Goal: Information Seeking & Learning: Learn about a topic

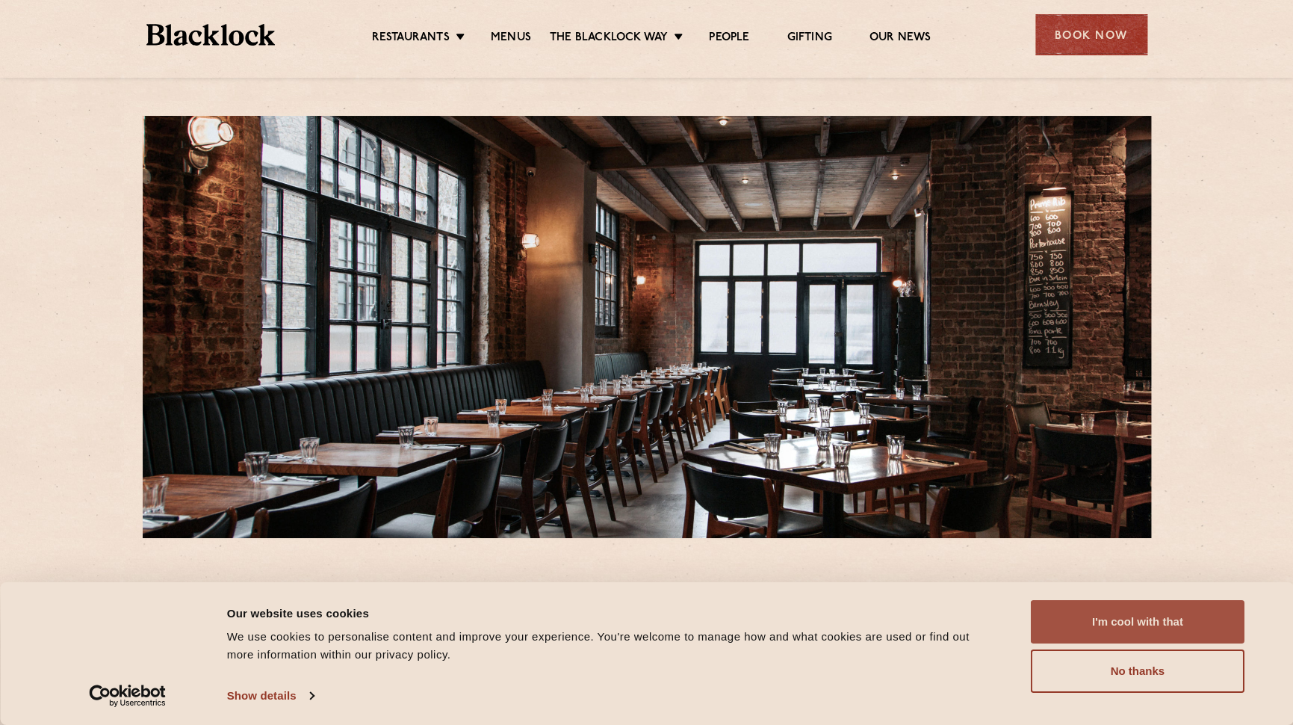
click at [1143, 623] on button "I'm cool with that" at bounding box center [1138, 621] width 214 height 43
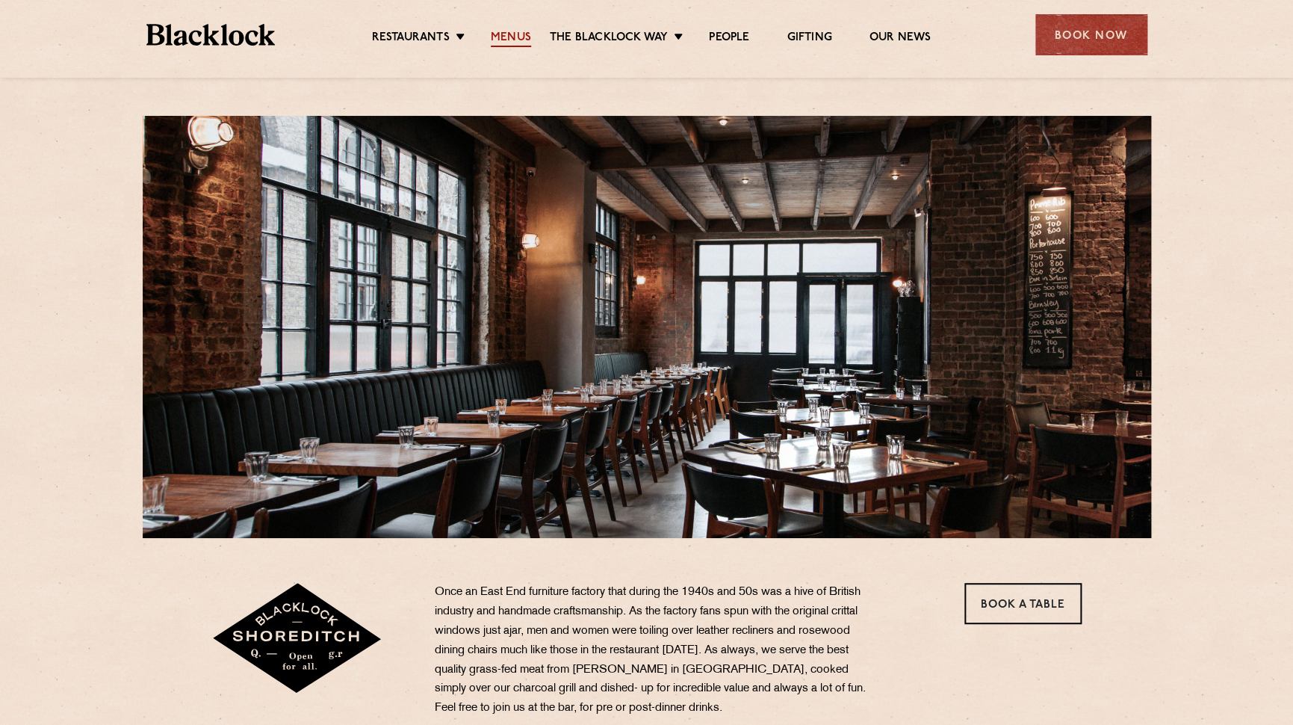
click at [513, 36] on link "Menus" at bounding box center [511, 39] width 40 height 16
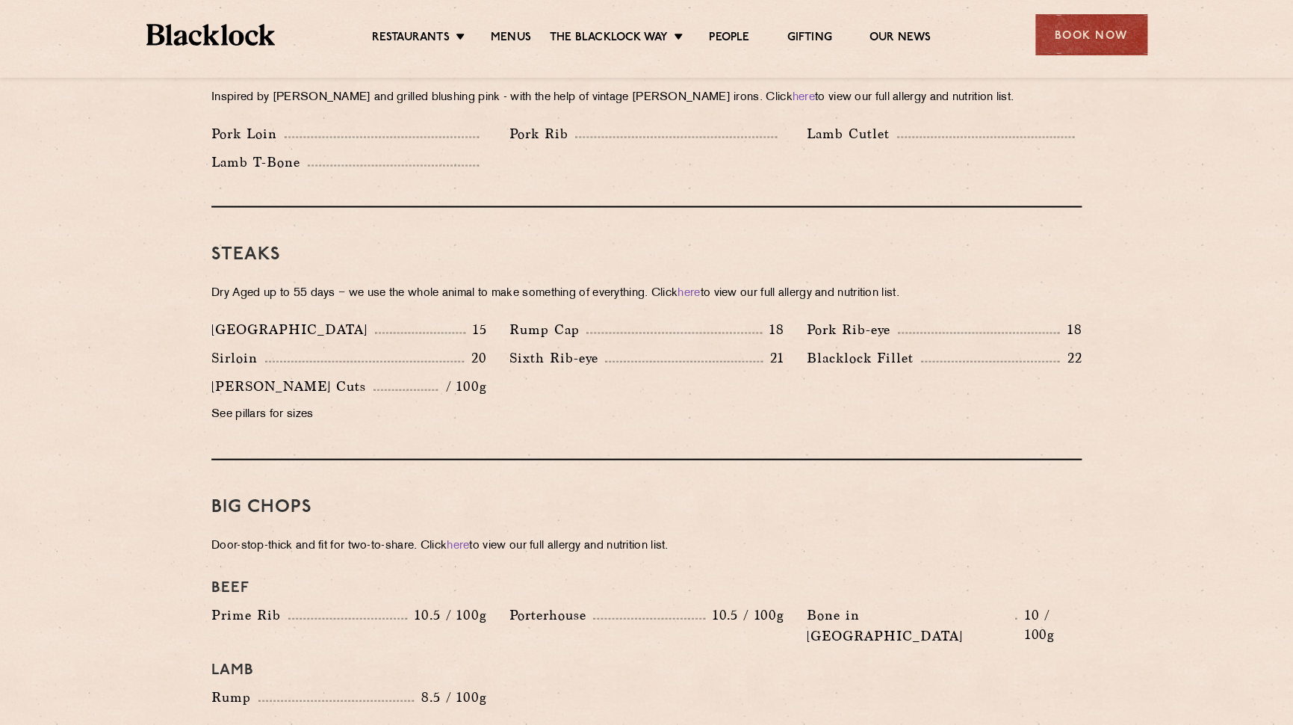
scroll to position [1306, 0]
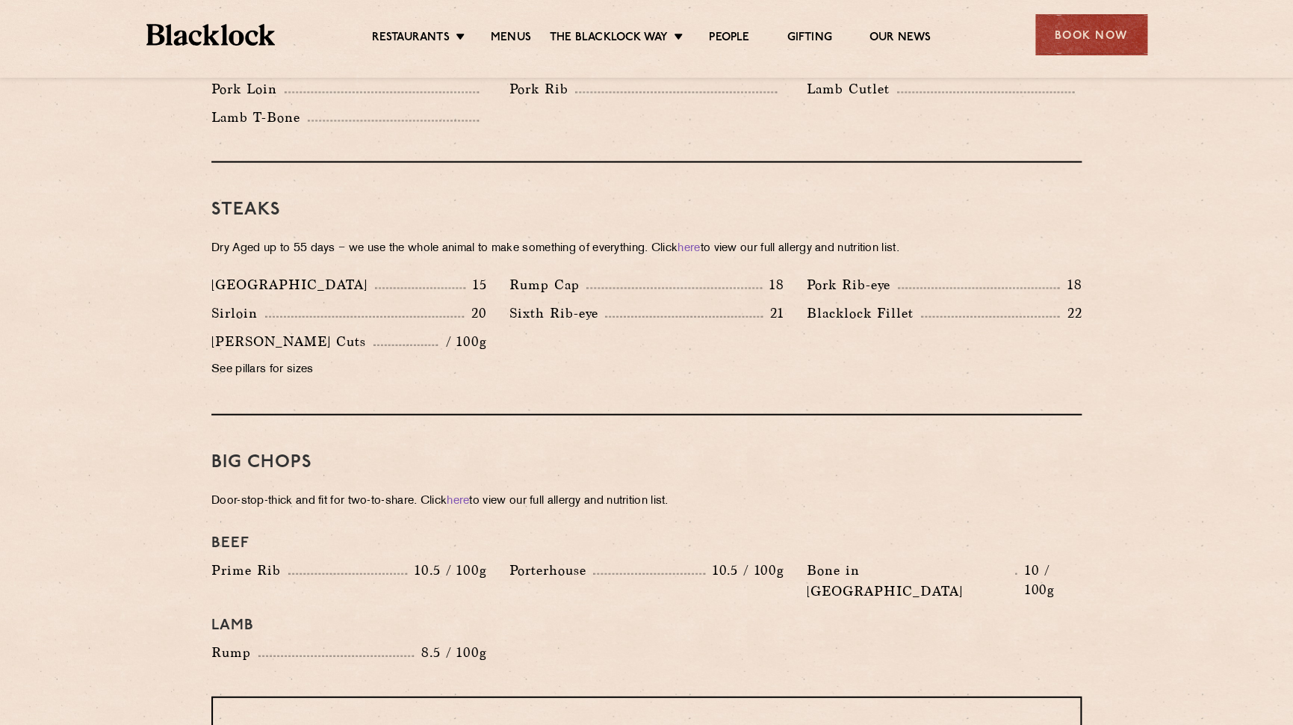
click at [279, 359] on p "See pillars for sizes" at bounding box center [348, 369] width 275 height 21
click at [311, 359] on p "See pillars for sizes" at bounding box center [348, 369] width 275 height 21
click at [840, 303] on p "Blacklock Fillet" at bounding box center [864, 313] width 114 height 21
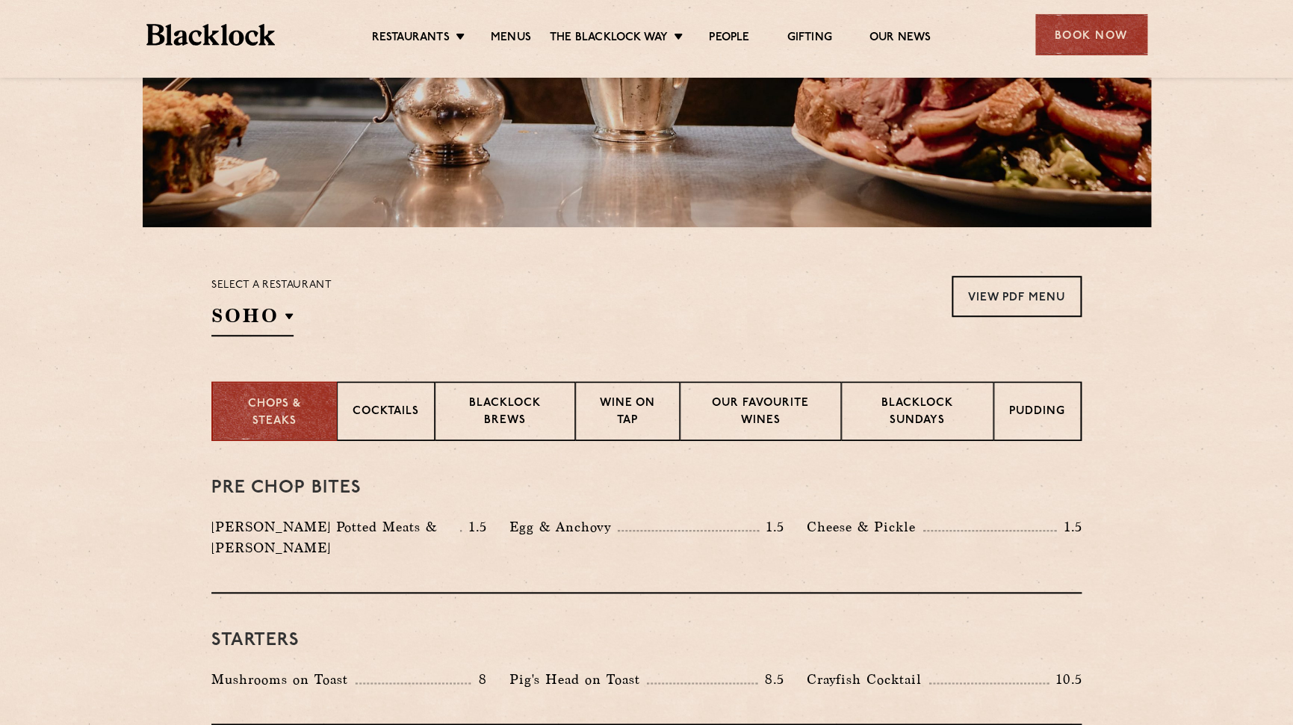
scroll to position [0, 0]
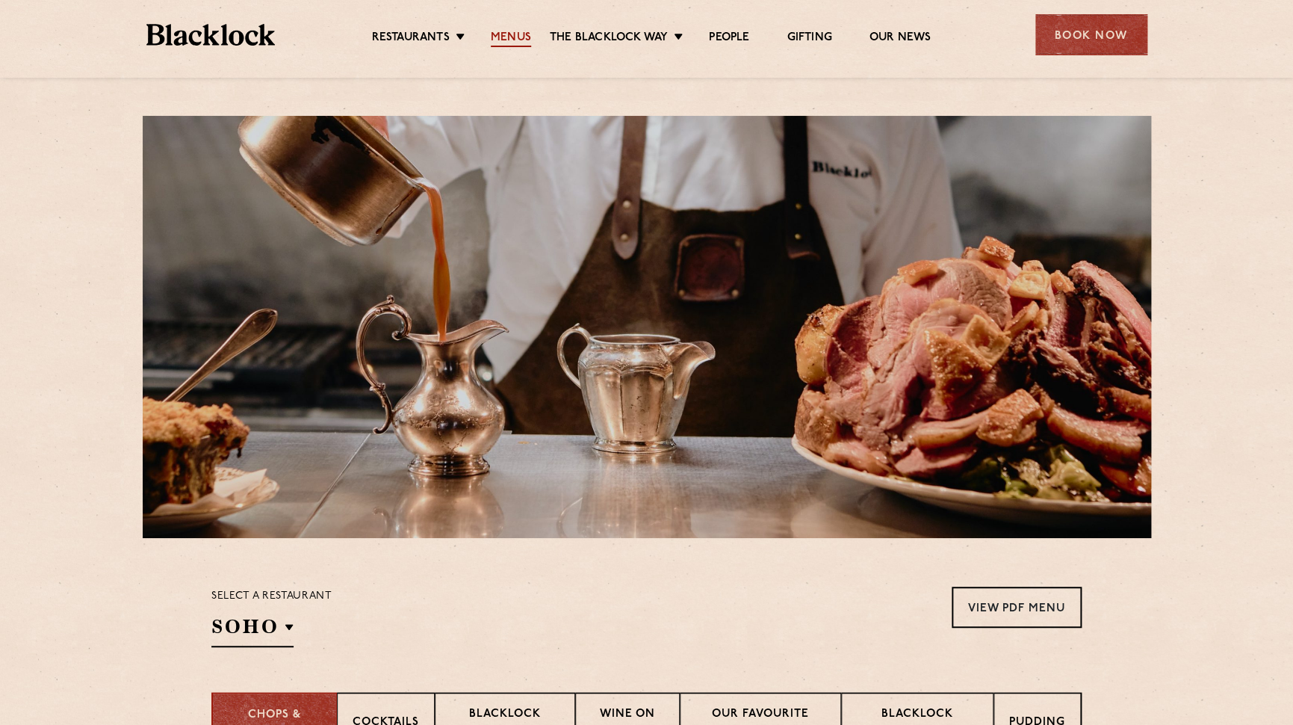
click at [513, 43] on link "Menus" at bounding box center [511, 39] width 40 height 16
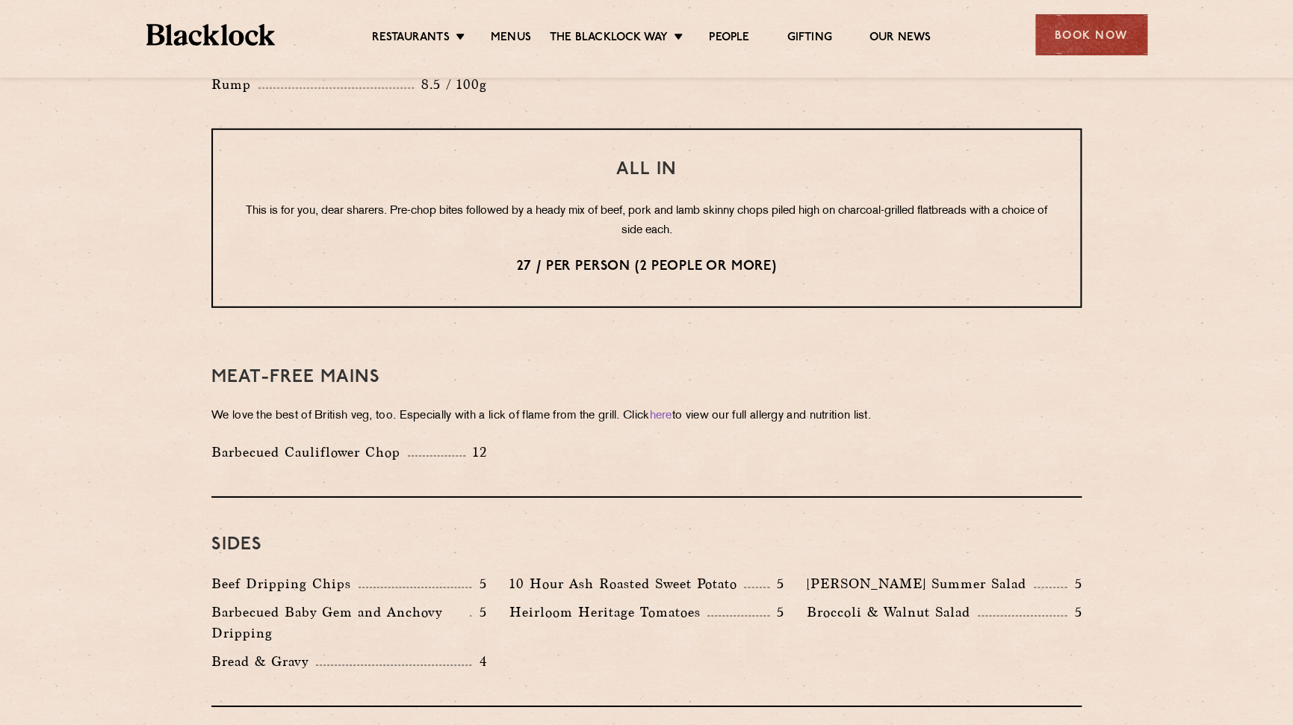
scroll to position [2502, 0]
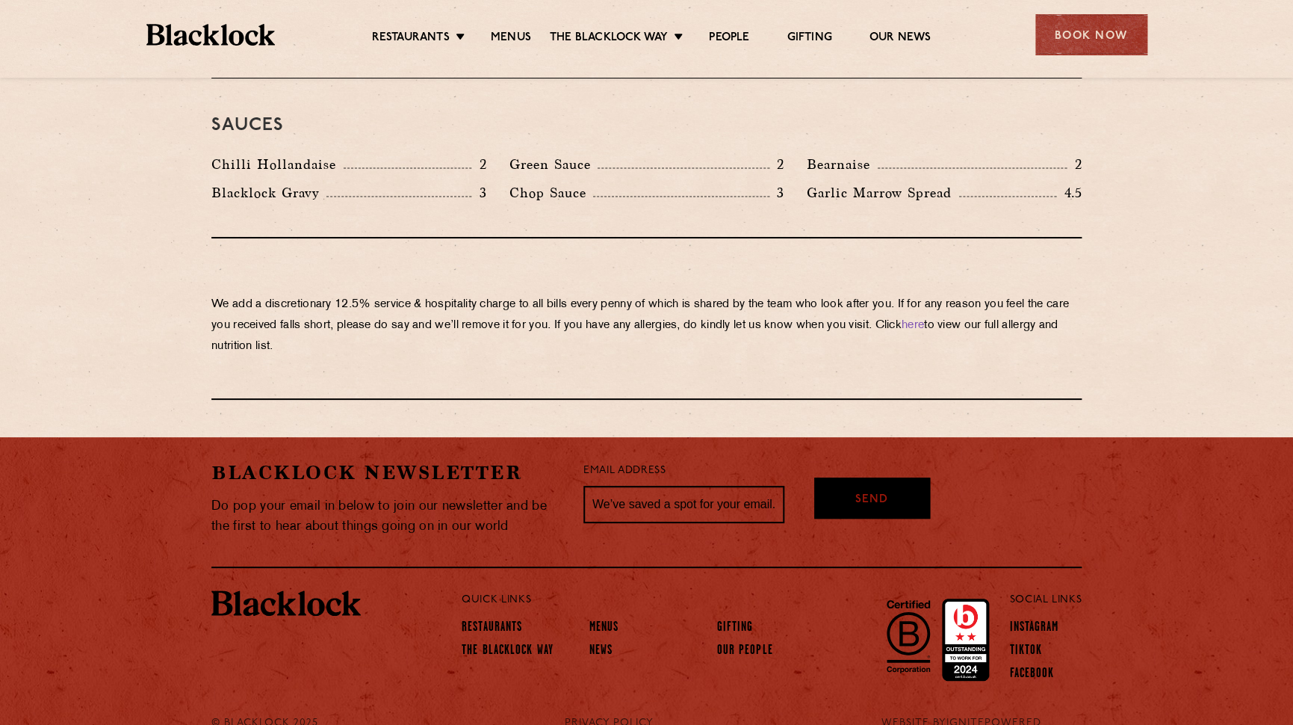
click at [628, 617] on li "Menus" at bounding box center [647, 628] width 116 height 23
click at [609, 620] on link "Menus" at bounding box center [604, 628] width 30 height 16
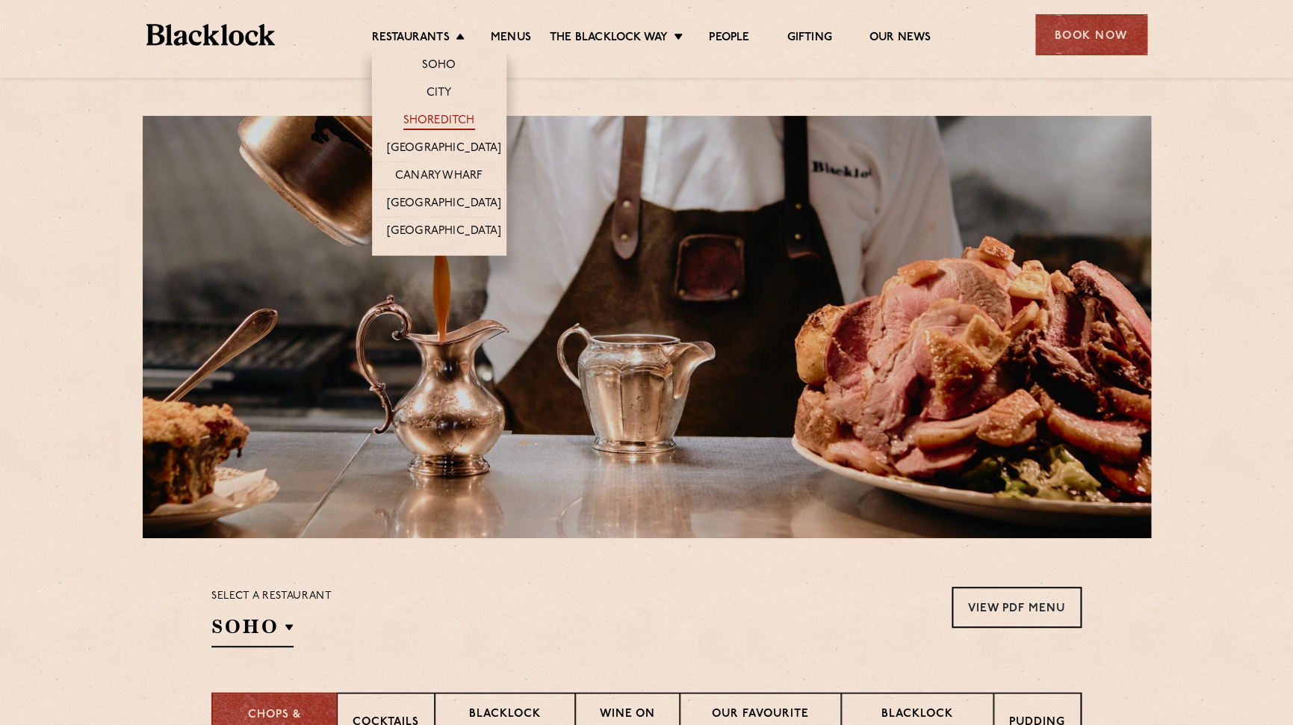
click at [435, 126] on link "Shoreditch" at bounding box center [439, 122] width 72 height 16
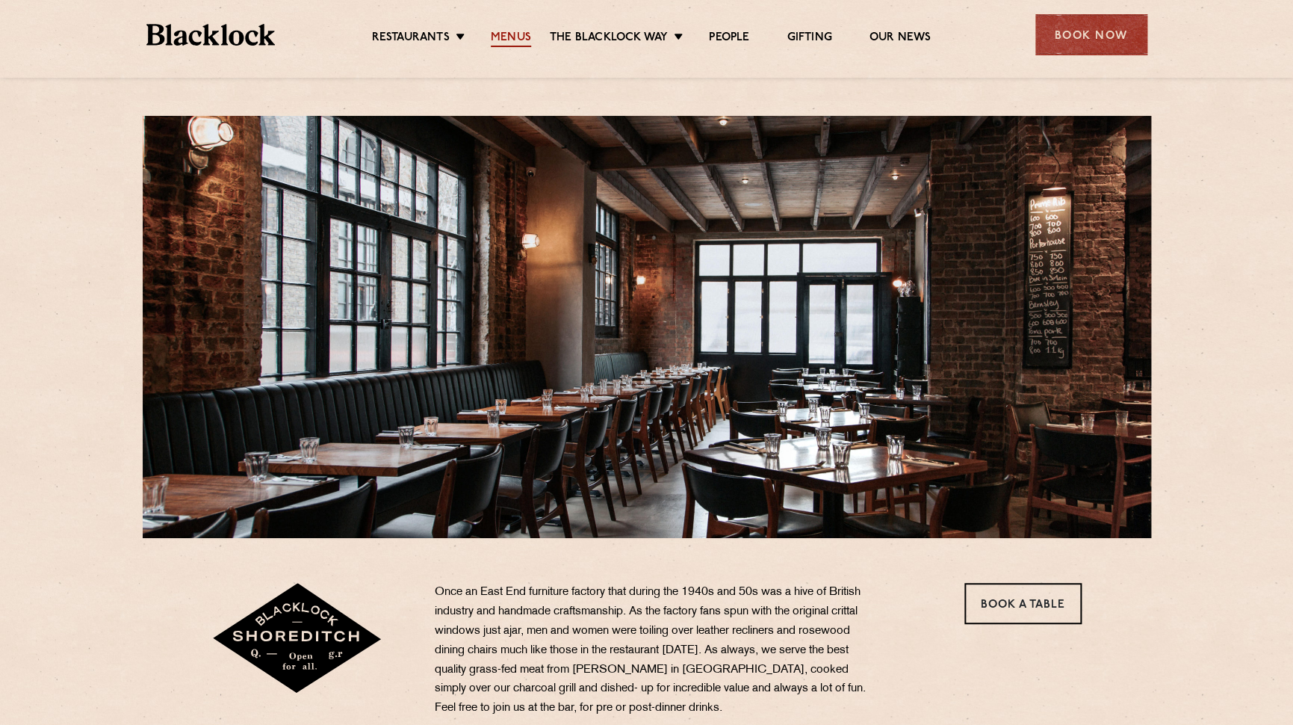
click at [510, 40] on link "Menus" at bounding box center [511, 39] width 40 height 16
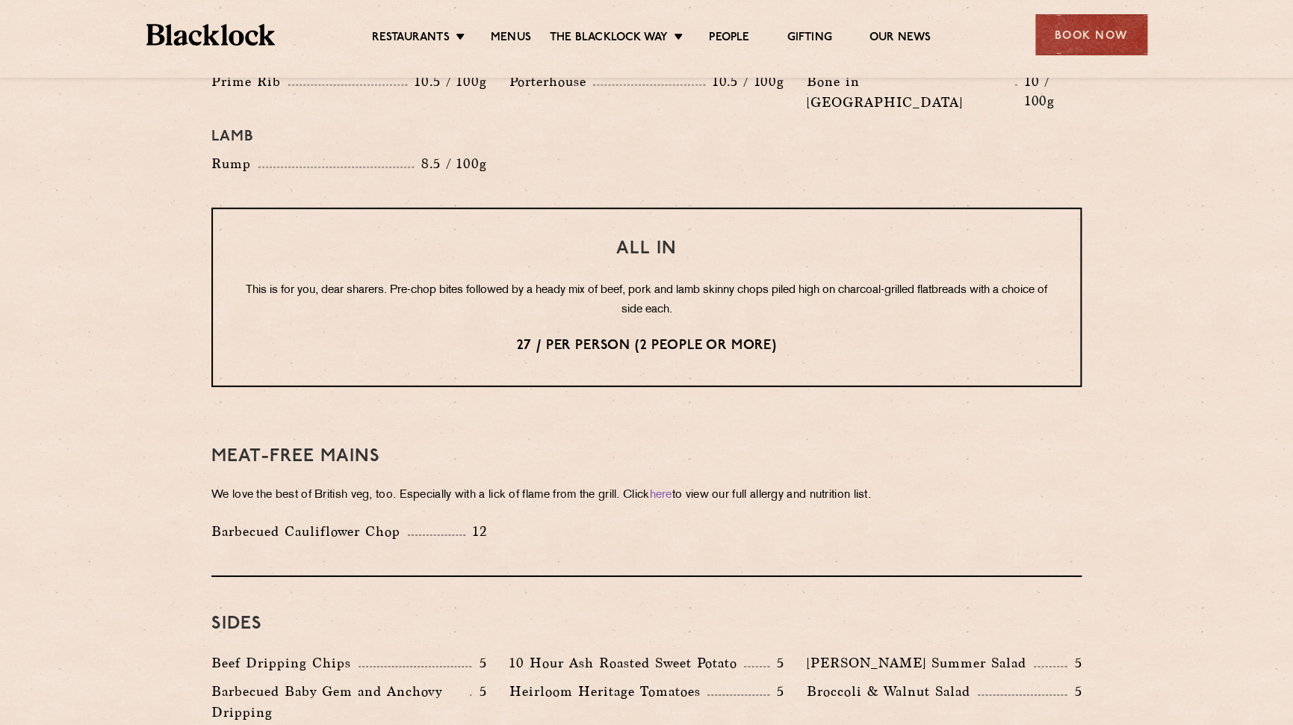
scroll to position [2502, 0]
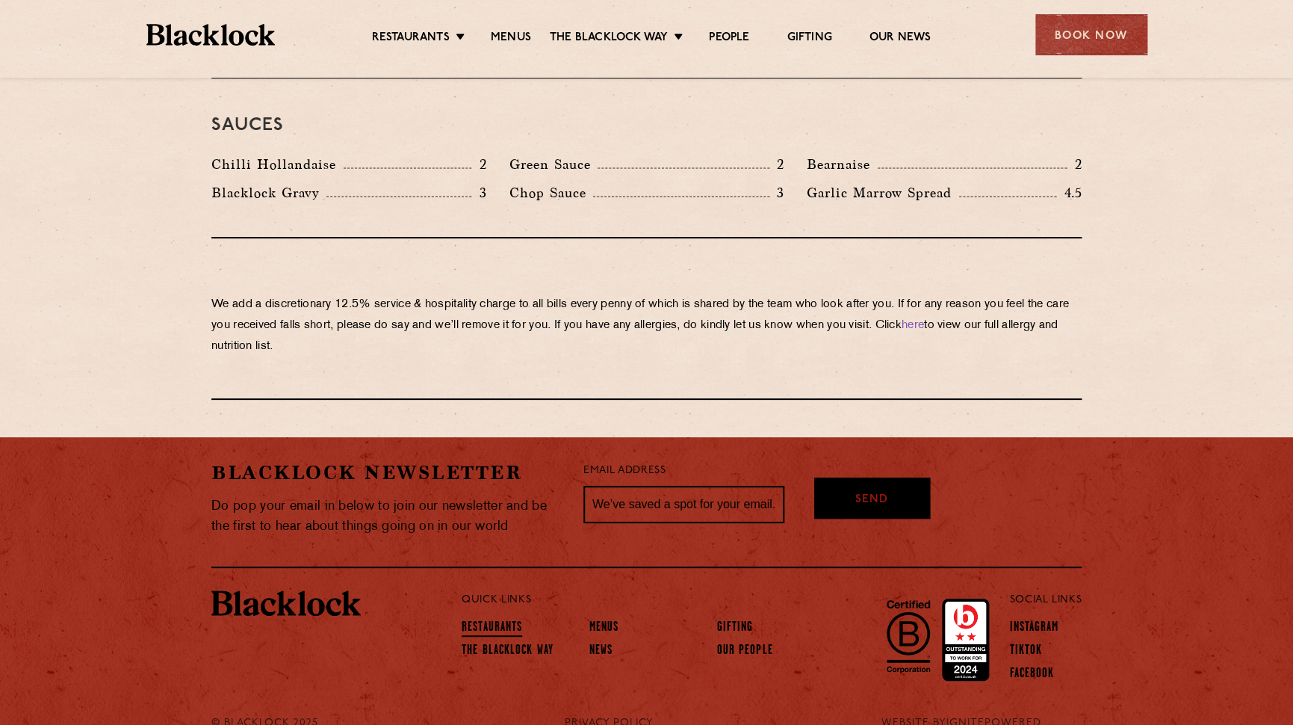
click at [512, 620] on link "Restaurants" at bounding box center [492, 628] width 61 height 16
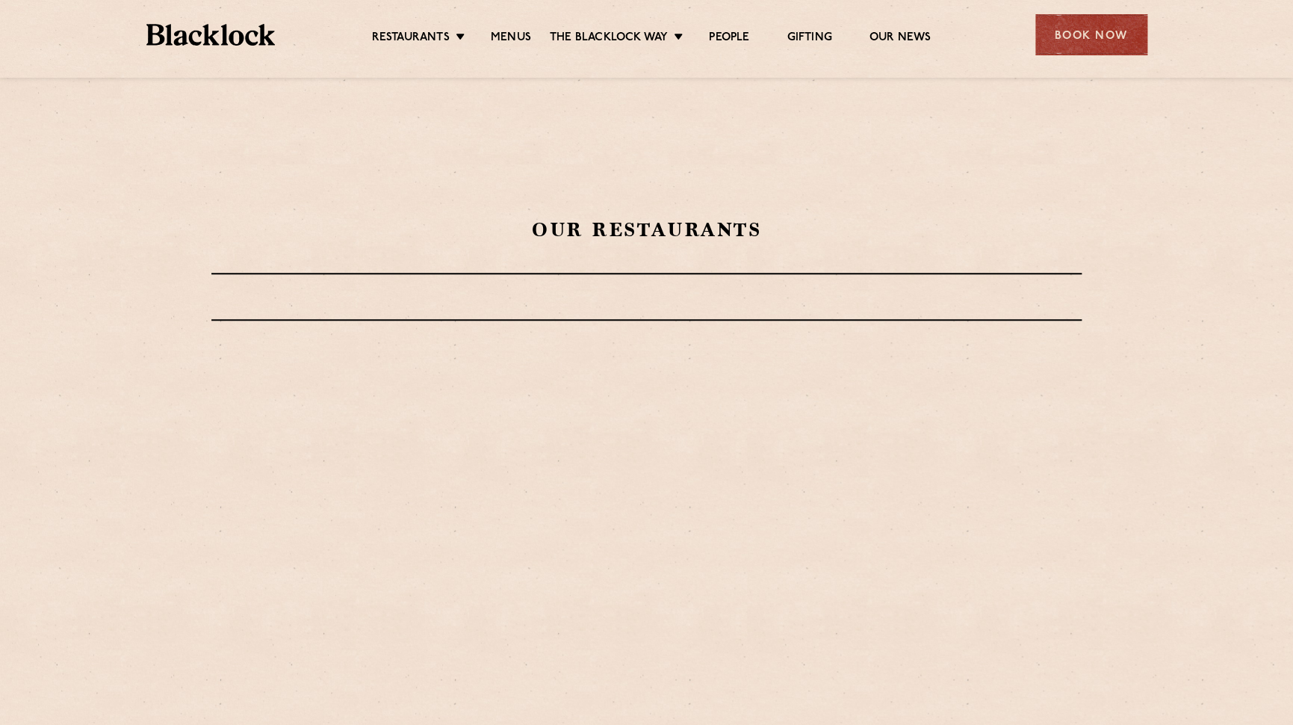
scroll to position [561, 0]
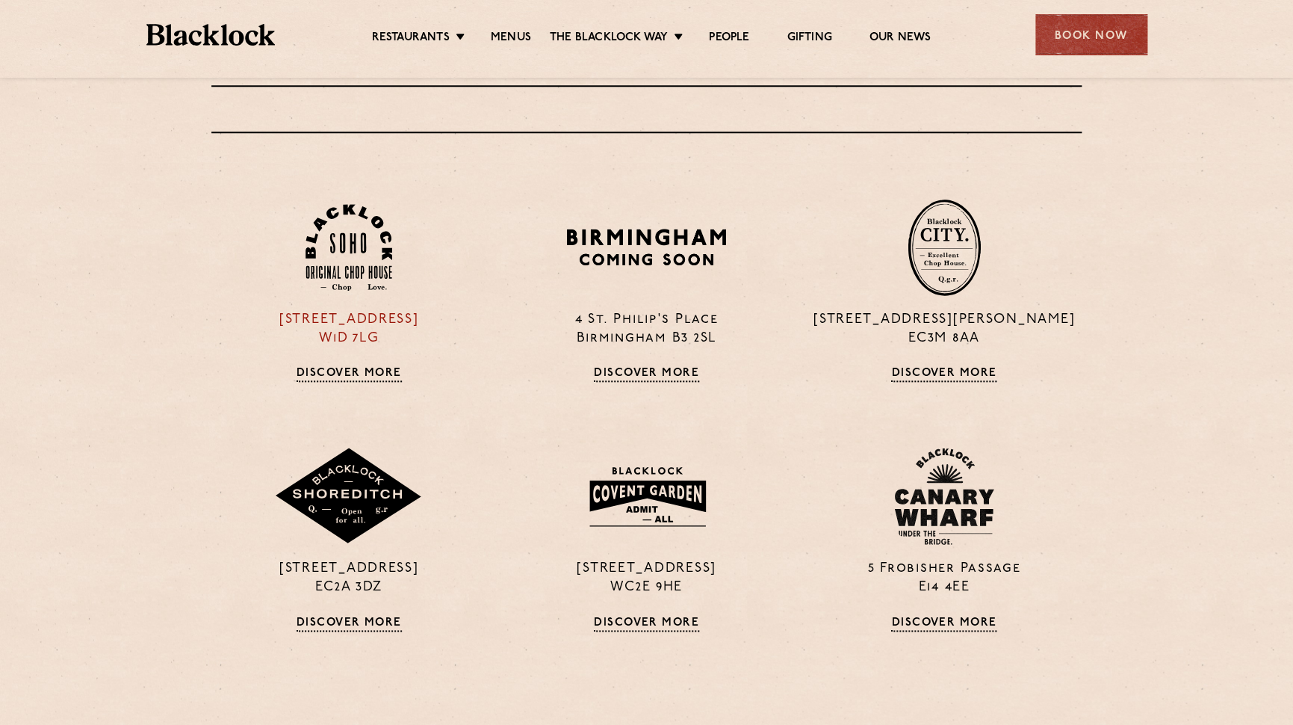
click at [376, 371] on link "Discover More" at bounding box center [349, 374] width 105 height 15
